Goal: Navigation & Orientation: Understand site structure

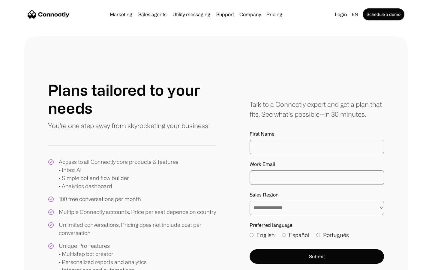
scroll to position [279, 0]
